Goal: Transaction & Acquisition: Book appointment/travel/reservation

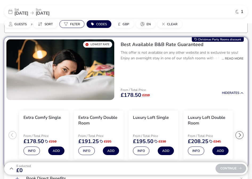
scroll to position [39, 0]
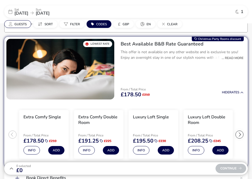
click at [17, 23] on span "Guests" at bounding box center [20, 24] width 12 height 4
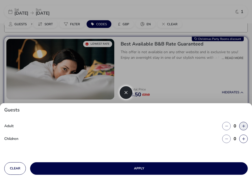
click at [244, 124] on button "button" at bounding box center [243, 126] width 9 height 9
click at [245, 124] on span "button" at bounding box center [245, 124] width 0 height 0
type input "2"
click at [244, 124] on button "button" at bounding box center [243, 126] width 9 height 9
click at [243, 128] on button "button" at bounding box center [243, 126] width 9 height 9
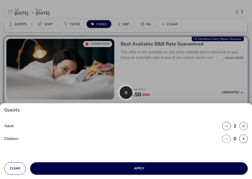
click at [247, 127] on button "button" at bounding box center [243, 126] width 9 height 9
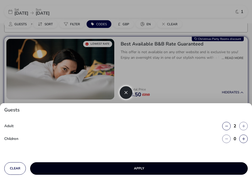
click at [147, 168] on button "Apply" at bounding box center [139, 168] width 218 height 13
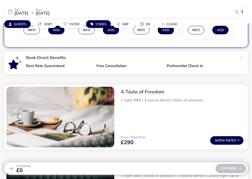
scroll to position [80, 0]
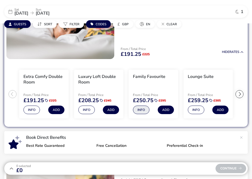
click at [144, 110] on button "Info" at bounding box center [141, 110] width 17 height 9
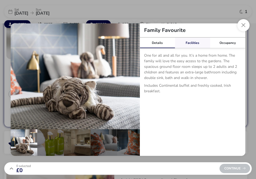
click at [191, 43] on link "Facilities" at bounding box center [192, 43] width 35 height 11
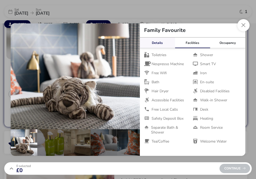
click at [160, 40] on link "Details" at bounding box center [157, 43] width 35 height 11
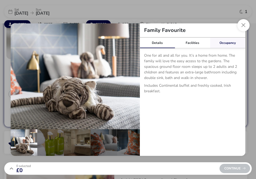
click at [227, 41] on link "Occupancy" at bounding box center [227, 43] width 35 height 11
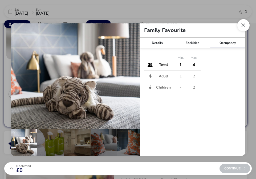
click at [241, 28] on button "Close dialog" at bounding box center [243, 25] width 12 height 12
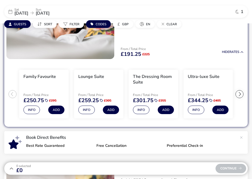
click at [240, 95] on div at bounding box center [239, 94] width 8 height 8
click at [239, 11] on div "1" at bounding box center [239, 12] width 8 height 4
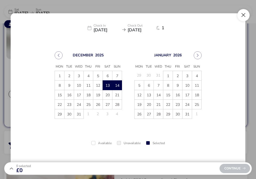
click at [244, 13] on button "Close" at bounding box center [243, 15] width 12 height 12
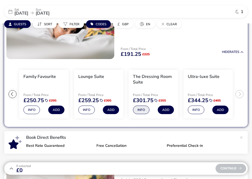
click at [143, 110] on button "Info" at bounding box center [141, 110] width 17 height 9
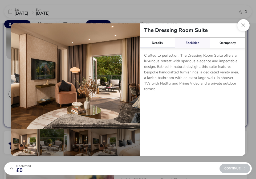
click at [195, 44] on link "Facilities" at bounding box center [192, 43] width 35 height 11
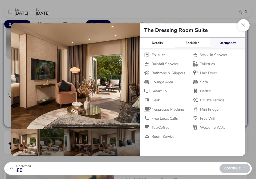
click at [225, 42] on link "Occupancy" at bounding box center [227, 43] width 35 height 11
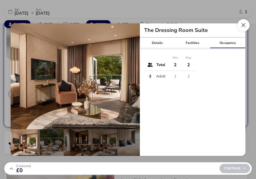
click at [241, 25] on button "Close dialog" at bounding box center [243, 25] width 12 height 12
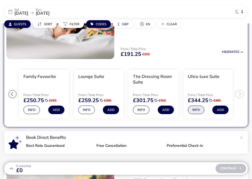
click at [197, 110] on button "Info" at bounding box center [196, 110] width 17 height 9
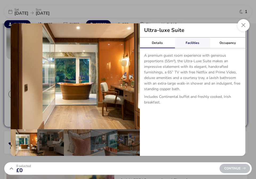
click at [194, 38] on link "Facilities" at bounding box center [192, 43] width 35 height 11
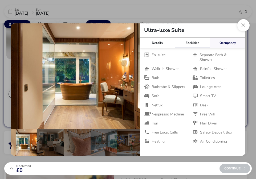
click at [232, 41] on link "Occupancy" at bounding box center [227, 43] width 35 height 11
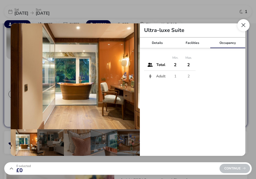
click at [239, 27] on button "Close dialog" at bounding box center [243, 25] width 12 height 12
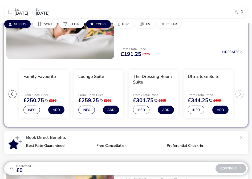
click at [242, 93] on ul "Extra Comfy Double Room From / Total Price £191.25 £225 Info Add Luxury Loft Do…" at bounding box center [125, 94] width 243 height 66
click at [10, 98] on ul "Extra Comfy Double Room From / Total Price £191.25 £225 Info Add Luxury Loft Do…" at bounding box center [125, 94] width 243 height 66
click at [11, 94] on div at bounding box center [13, 94] width 8 height 8
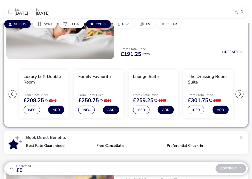
click at [11, 94] on div at bounding box center [13, 94] width 8 height 8
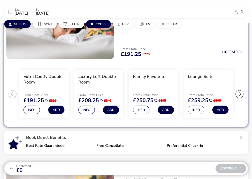
click at [11, 94] on ul "Extra Comfy Double Room From / Total Price £191.25 £225 Info Add Luxury Loft Do…" at bounding box center [125, 94] width 243 height 66
click at [34, 109] on button "Info" at bounding box center [31, 110] width 17 height 9
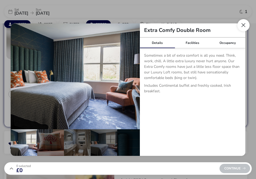
click at [241, 27] on button "Close dialog" at bounding box center [243, 25] width 12 height 12
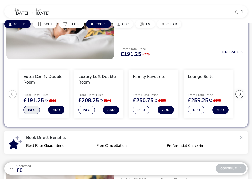
click at [25, 109] on button "Info" at bounding box center [31, 110] width 17 height 9
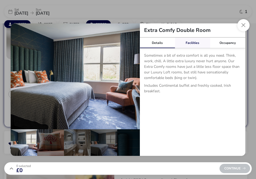
click at [200, 42] on link "Facilities" at bounding box center [192, 43] width 35 height 11
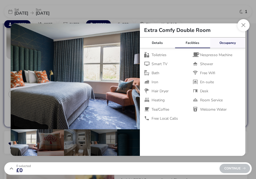
click at [235, 43] on link "Occupancy" at bounding box center [227, 43] width 35 height 11
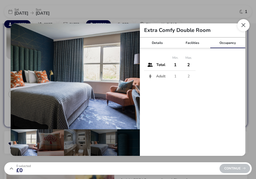
click at [242, 26] on button "Close dialog" at bounding box center [243, 25] width 12 height 12
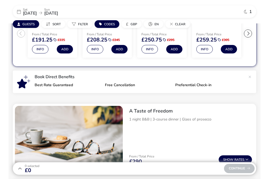
scroll to position [114, 0]
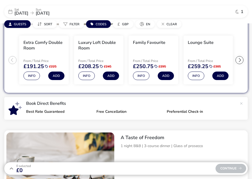
click at [241, 58] on div at bounding box center [239, 60] width 8 height 8
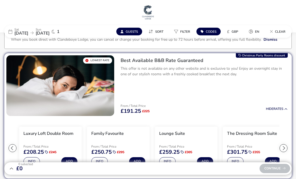
scroll to position [27, 0]
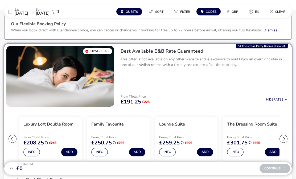
click at [132, 9] on button "Guests" at bounding box center [129, 12] width 26 height 8
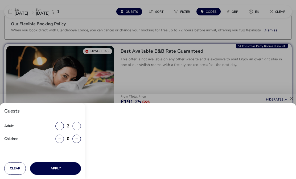
click at [174, 21] on div at bounding box center [148, 89] width 296 height 179
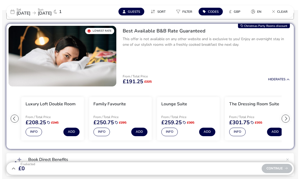
scroll to position [53, 0]
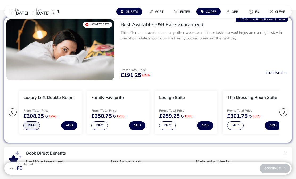
click at [28, 125] on button "Info" at bounding box center [31, 125] width 17 height 9
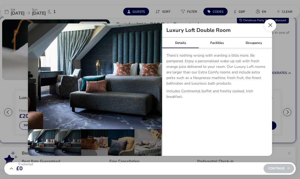
click at [272, 23] on button "Close dialog" at bounding box center [270, 25] width 12 height 12
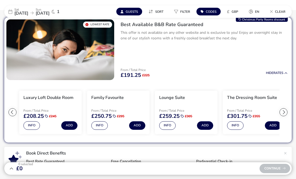
click at [9, 115] on div at bounding box center [13, 112] width 8 height 8
click at [9, 115] on ul "Extra Comfy Double Room From / Total Price £191.25 £225 Info Add Luxury Loft Do…" at bounding box center [148, 112] width 288 height 60
click at [166, 128] on button "Info" at bounding box center [167, 125] width 17 height 9
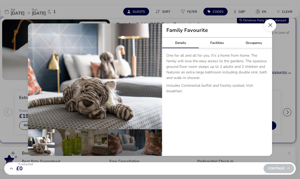
click at [271, 24] on button "Close dialog" at bounding box center [270, 25] width 12 height 12
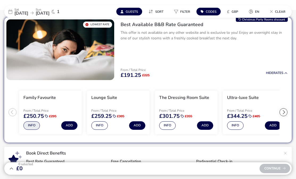
click at [34, 126] on button "Info" at bounding box center [31, 125] width 17 height 9
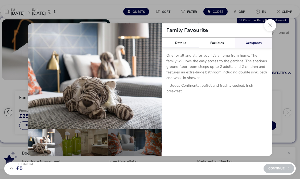
click at [250, 43] on link "Occupancy" at bounding box center [253, 43] width 37 height 11
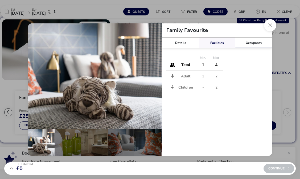
click at [216, 38] on link "Facilities" at bounding box center [217, 43] width 37 height 11
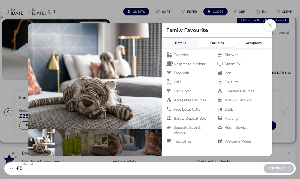
click at [185, 43] on link "Details" at bounding box center [180, 43] width 37 height 11
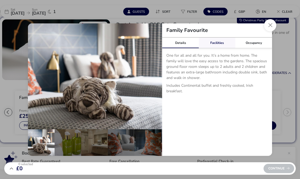
click at [220, 42] on link "Facilities" at bounding box center [217, 43] width 37 height 11
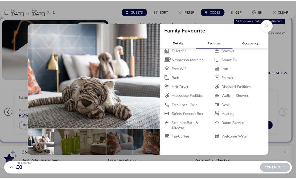
scroll to position [0, 0]
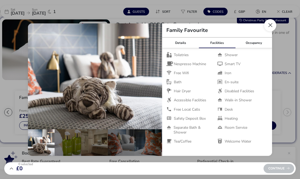
click at [271, 23] on button "Close dialog" at bounding box center [270, 25] width 12 height 12
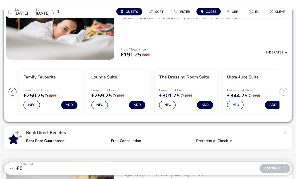
scroll to position [80, 0]
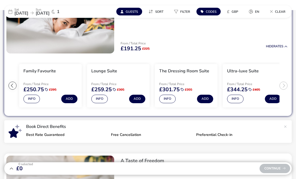
click at [262, 78] on li "Ultra-luxe Suite From / Total Price £344.25 £405 Info Add" at bounding box center [254, 85] width 63 height 43
